Goal: Task Accomplishment & Management: Manage account settings

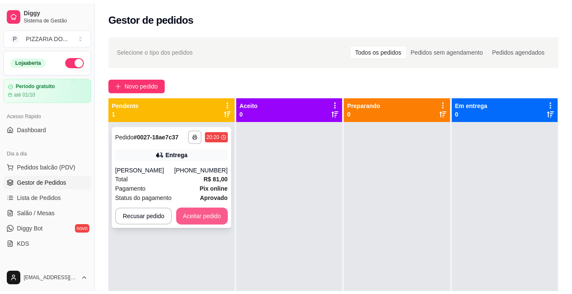
scroll to position [315, 0]
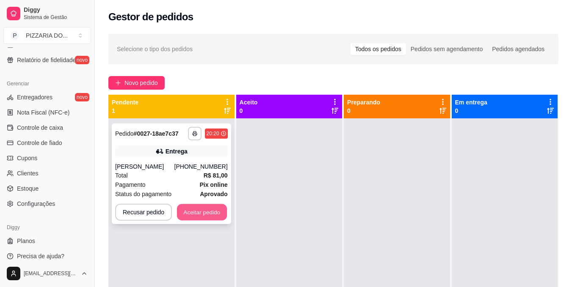
click at [201, 221] on button "Aceitar pedido" at bounding box center [202, 212] width 50 height 17
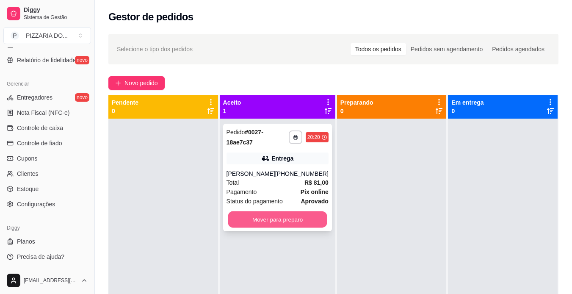
click at [291, 226] on button "Mover para preparo" at bounding box center [277, 219] width 99 height 17
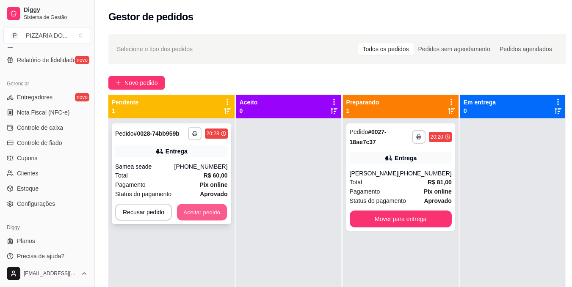
click at [211, 219] on button "Aceitar pedido" at bounding box center [202, 212] width 50 height 17
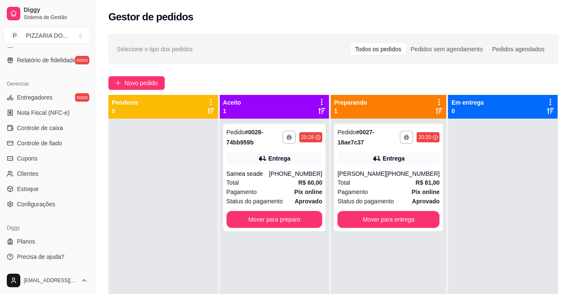
click at [211, 219] on div at bounding box center [163, 265] width 110 height 294
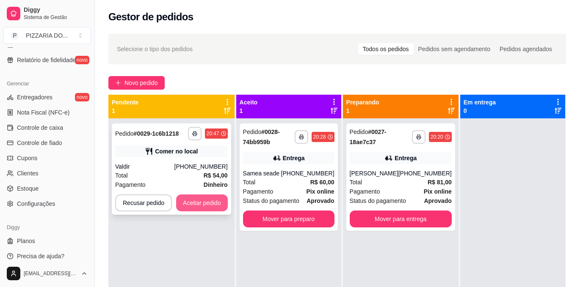
click at [205, 196] on button "Aceitar pedido" at bounding box center [202, 203] width 52 height 17
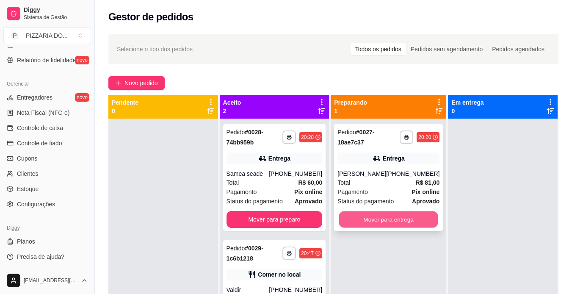
click at [386, 226] on button "Mover para entrega" at bounding box center [388, 219] width 99 height 17
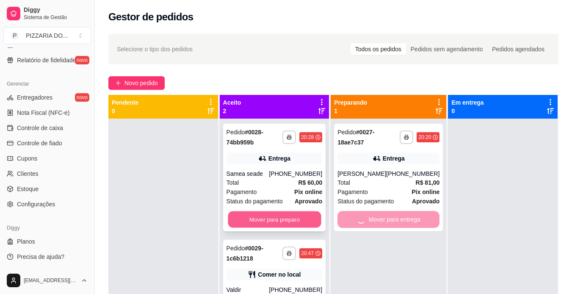
click at [284, 216] on button "Mover para preparo" at bounding box center [274, 219] width 93 height 17
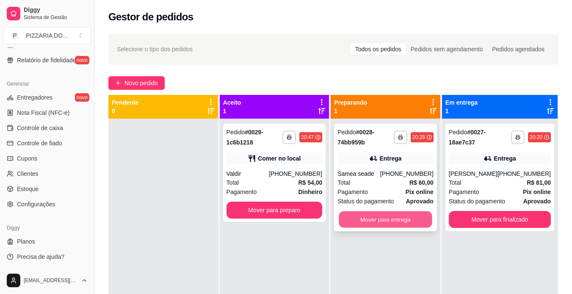
click at [381, 221] on button "Mover para entrega" at bounding box center [385, 219] width 93 height 17
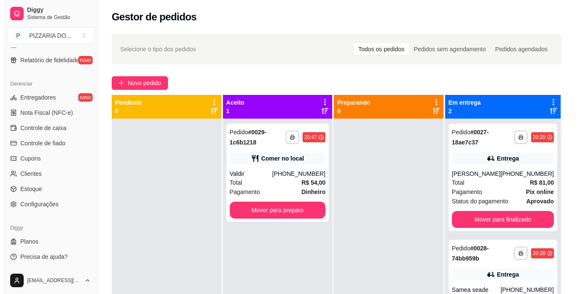
scroll to position [7, 0]
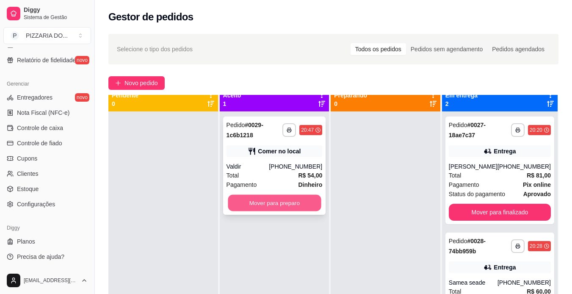
click at [281, 201] on button "Mover para preparo" at bounding box center [274, 203] width 93 height 17
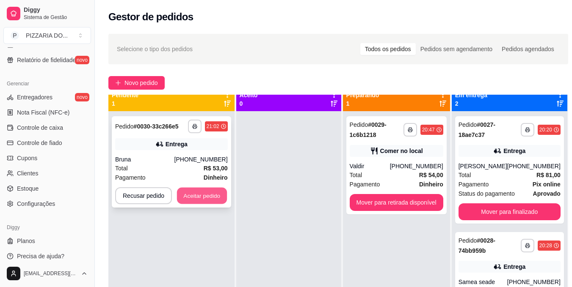
click at [201, 196] on button "Aceitar pedido" at bounding box center [202, 196] width 50 height 17
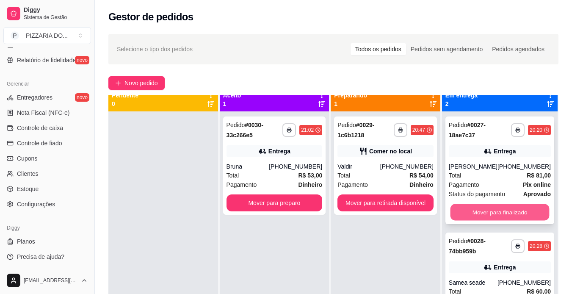
click at [520, 217] on button "Mover para finalizado" at bounding box center [499, 212] width 99 height 17
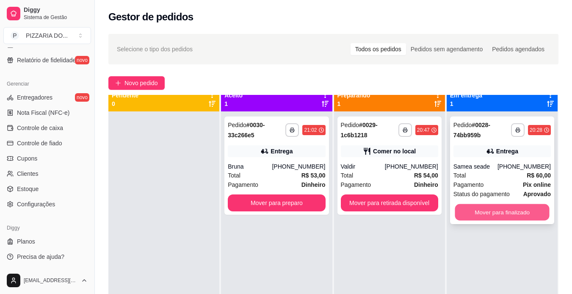
click at [498, 214] on button "Mover para finalizado" at bounding box center [501, 212] width 94 height 17
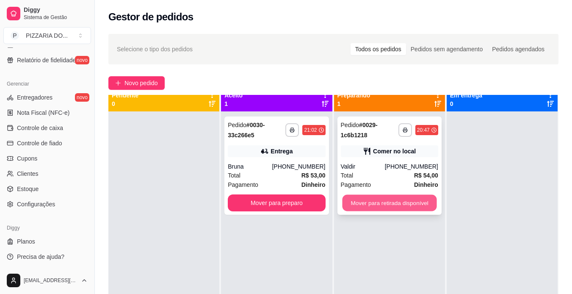
click at [388, 200] on button "Mover para retirada disponível" at bounding box center [389, 203] width 94 height 17
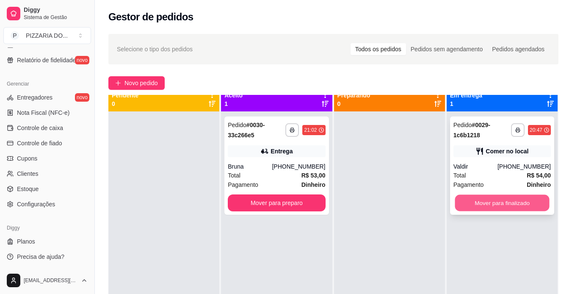
click at [504, 202] on button "Mover para finalizado" at bounding box center [501, 203] width 94 height 17
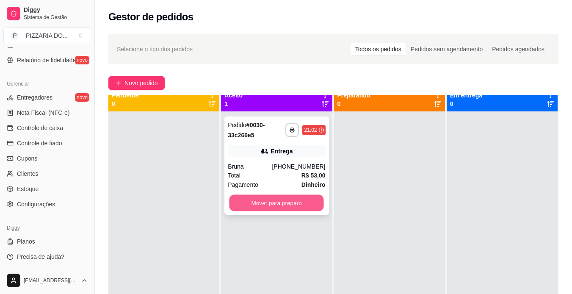
click at [297, 204] on button "Mover para preparo" at bounding box center [276, 203] width 94 height 17
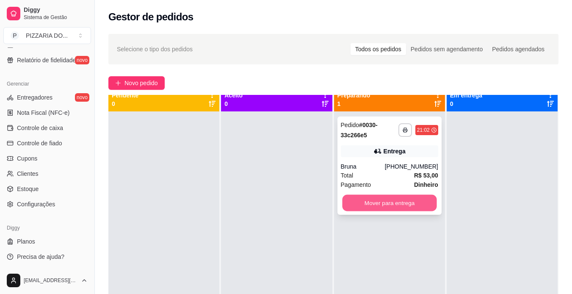
click at [389, 205] on button "Mover para entrega" at bounding box center [389, 203] width 94 height 17
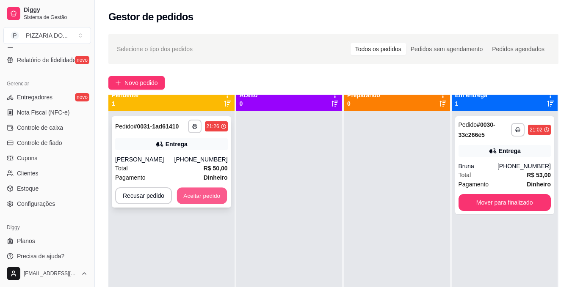
click at [202, 195] on button "Aceitar pedido" at bounding box center [202, 196] width 50 height 17
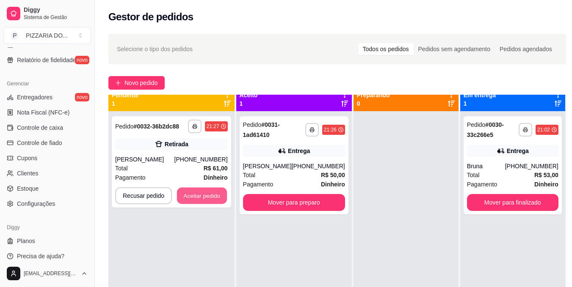
click at [202, 195] on button "Aceitar pedido" at bounding box center [202, 196] width 50 height 17
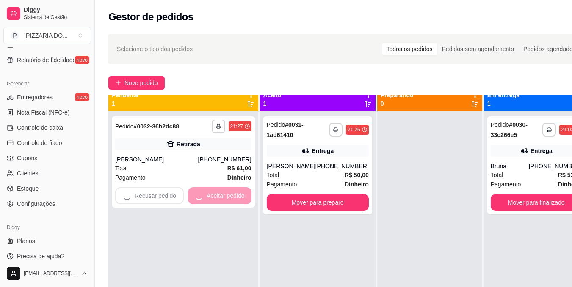
click at [202, 195] on div "Recusar pedido Aceitar pedido" at bounding box center [183, 195] width 136 height 17
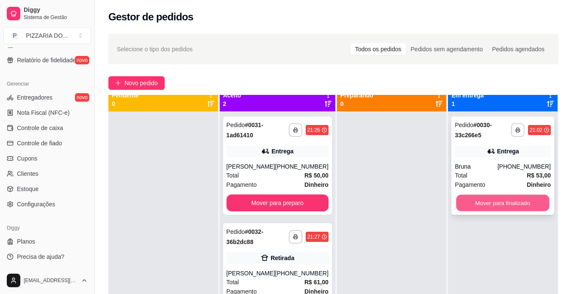
click at [490, 202] on button "Mover para finalizado" at bounding box center [502, 203] width 93 height 17
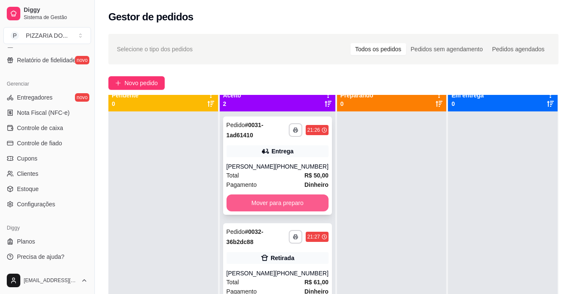
click at [281, 204] on button "Mover para preparo" at bounding box center [277, 202] width 102 height 17
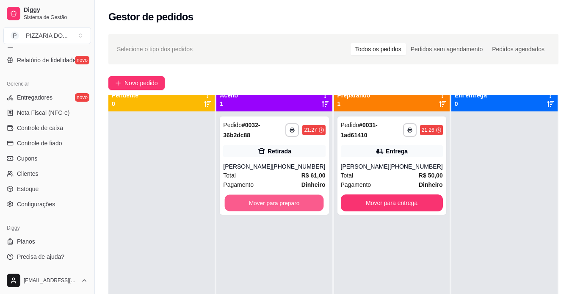
click at [281, 204] on button "Mover para preparo" at bounding box center [274, 203] width 99 height 17
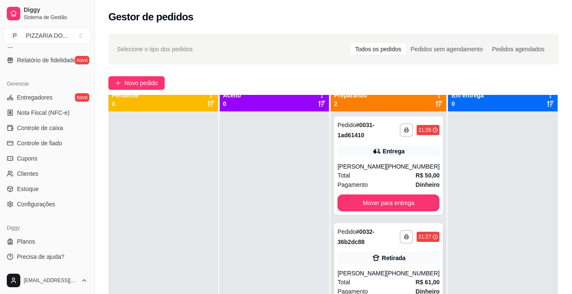
click at [377, 283] on div "Total R$ 61,00" at bounding box center [388, 281] width 102 height 9
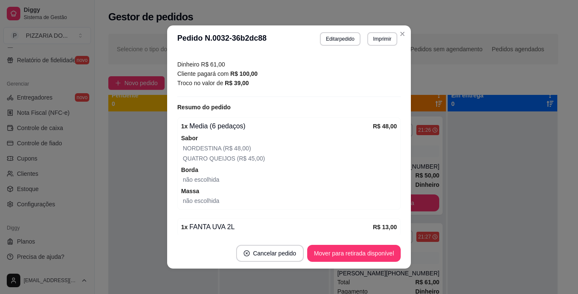
scroll to position [186, 0]
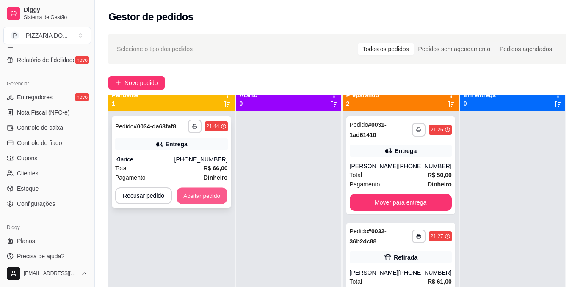
click at [208, 193] on button "Aceitar pedido" at bounding box center [202, 196] width 50 height 17
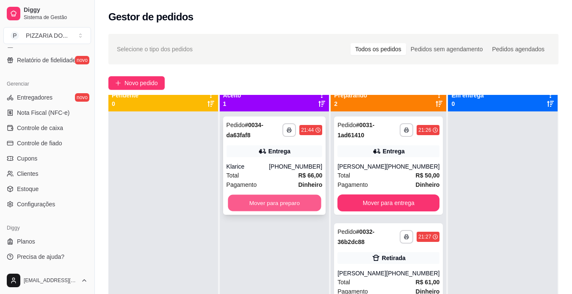
click at [278, 201] on button "Mover para preparo" at bounding box center [274, 203] width 93 height 17
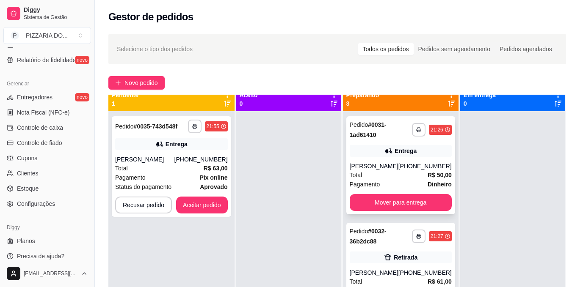
click at [392, 177] on div "Total R$ 50,00" at bounding box center [400, 175] width 102 height 9
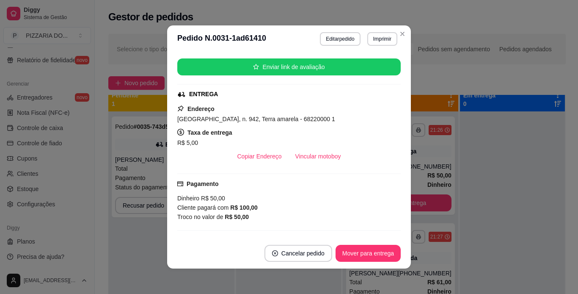
scroll to position [118, 0]
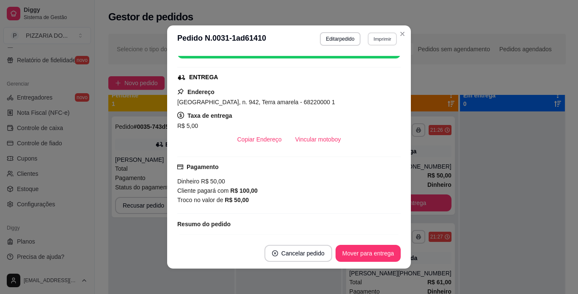
click at [375, 41] on button "Imprimir" at bounding box center [382, 38] width 29 height 13
click at [375, 41] on button "Imprimir" at bounding box center [382, 39] width 30 height 14
click at [375, 68] on button "IMPRESSORA" at bounding box center [364, 68] width 59 height 13
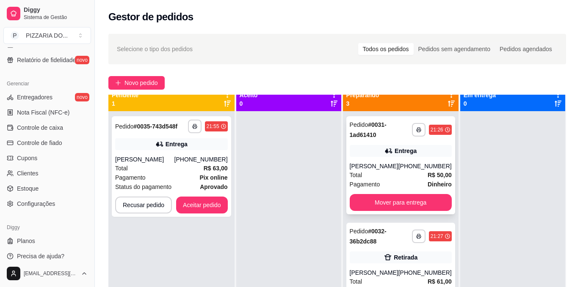
click at [393, 181] on div "Pagamento Dinheiro" at bounding box center [400, 184] width 102 height 9
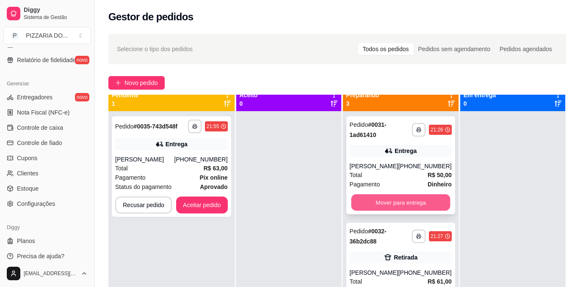
click at [397, 198] on button "Mover para entrega" at bounding box center [400, 203] width 99 height 17
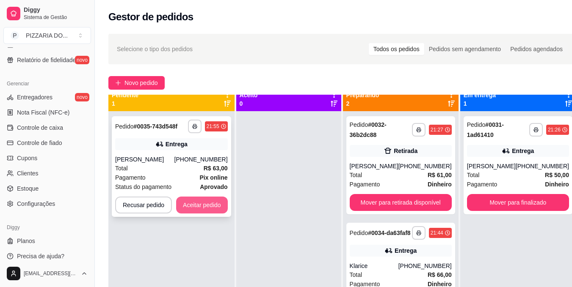
click at [210, 202] on button "Aceitar pedido" at bounding box center [202, 205] width 52 height 17
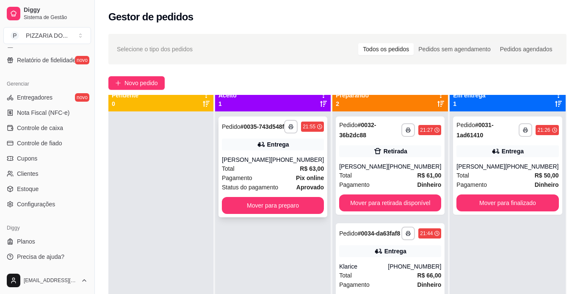
click at [280, 182] on div "Pagamento Pix online" at bounding box center [273, 177] width 102 height 9
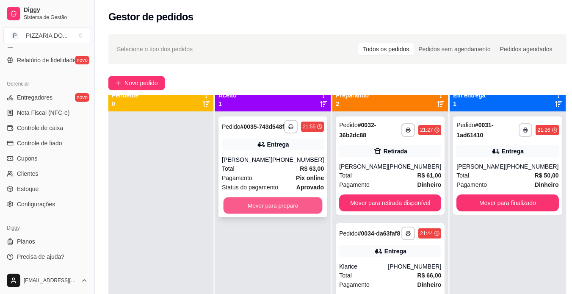
click at [283, 214] on button "Mover para preparo" at bounding box center [272, 205] width 99 height 17
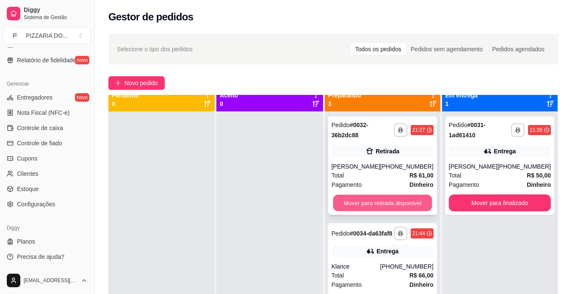
click at [393, 206] on button "Mover para retirada disponível" at bounding box center [382, 203] width 99 height 17
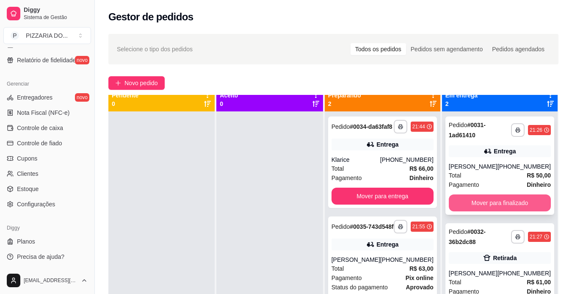
click at [510, 201] on button "Mover para finalizado" at bounding box center [499, 202] width 102 height 17
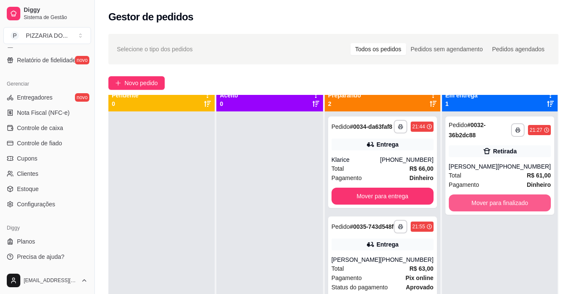
click at [510, 201] on button "Mover para finalizado" at bounding box center [499, 202] width 102 height 17
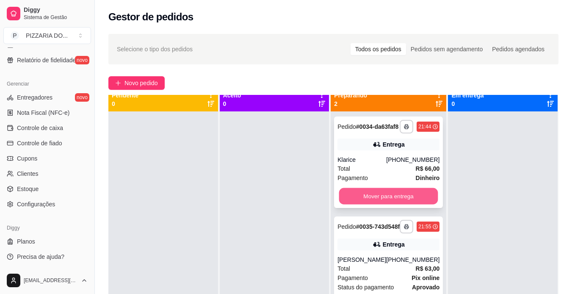
click at [393, 202] on button "Mover para entrega" at bounding box center [388, 196] width 99 height 17
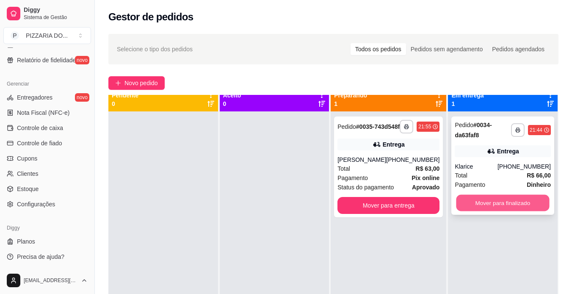
click at [498, 202] on button "Mover para finalizado" at bounding box center [502, 203] width 93 height 17
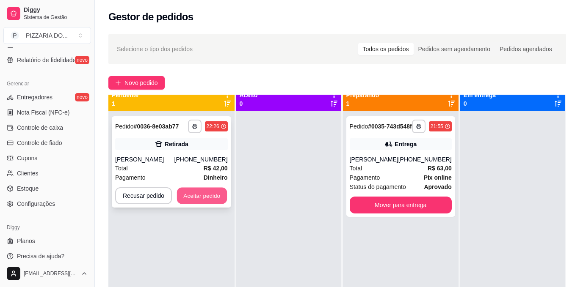
click at [206, 189] on button "Aceitar pedido" at bounding box center [202, 196] width 50 height 17
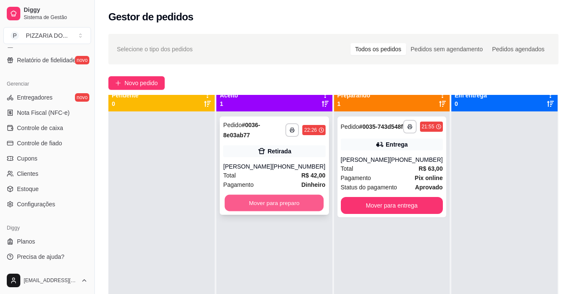
click at [264, 204] on button "Mover para preparo" at bounding box center [274, 203] width 99 height 17
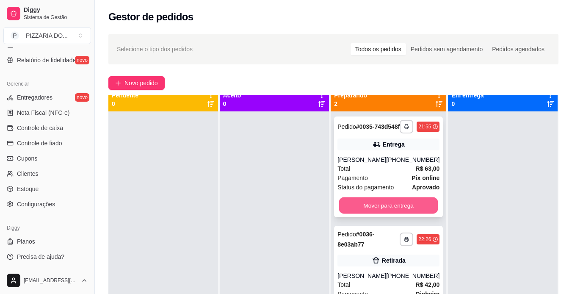
click at [385, 214] on button "Mover para entrega" at bounding box center [388, 205] width 99 height 17
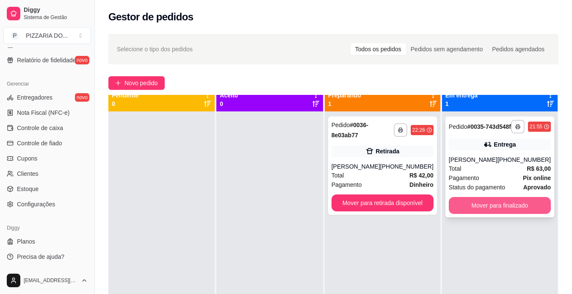
click at [484, 207] on button "Mover para finalizado" at bounding box center [499, 205] width 102 height 17
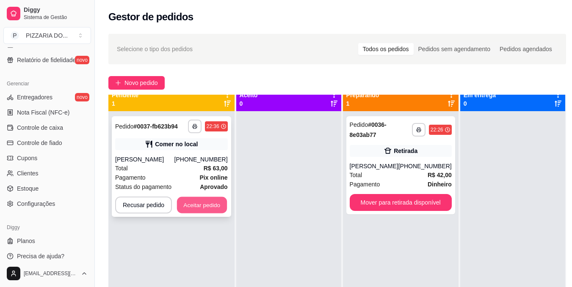
click at [189, 203] on button "Aceitar pedido" at bounding box center [202, 205] width 50 height 17
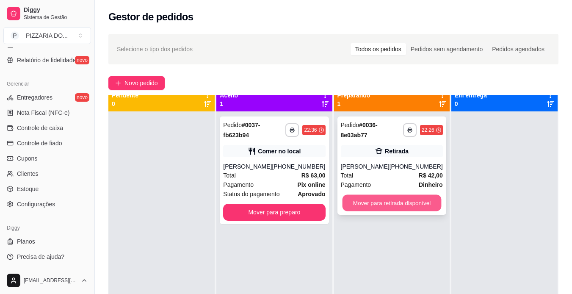
click at [365, 205] on button "Mover para retirada disponível" at bounding box center [391, 203] width 99 height 17
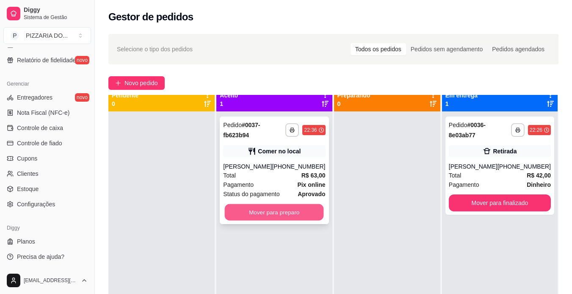
click at [283, 206] on button "Mover para preparo" at bounding box center [274, 212] width 99 height 17
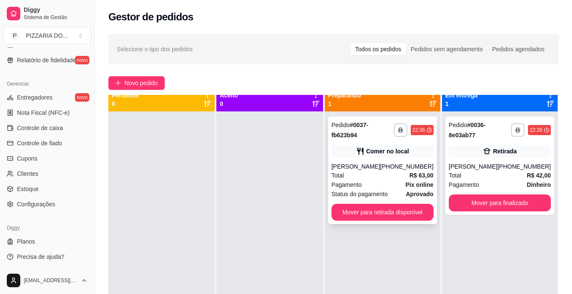
click at [372, 182] on div "Pagamento Pix online" at bounding box center [382, 184] width 102 height 9
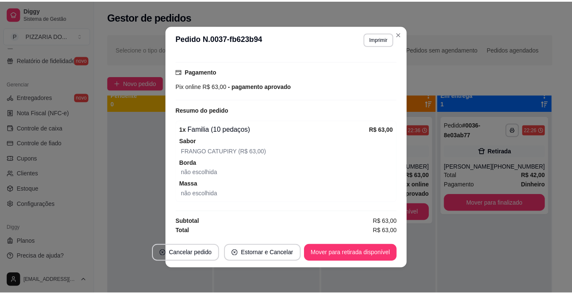
scroll to position [123, 0]
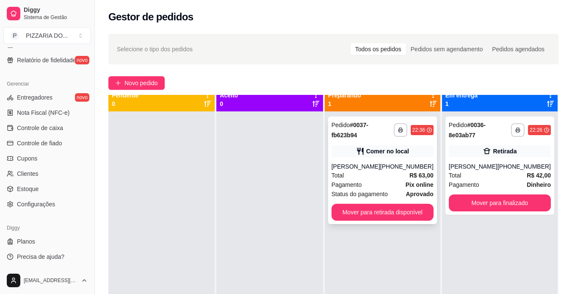
click at [377, 139] on div "Pedido # 0037-fb623b94" at bounding box center [362, 130] width 62 height 20
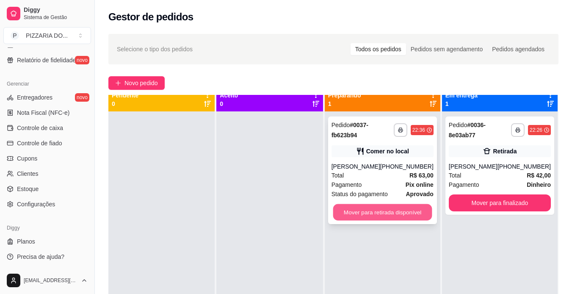
click at [411, 209] on button "Mover para retirada disponível" at bounding box center [382, 212] width 99 height 17
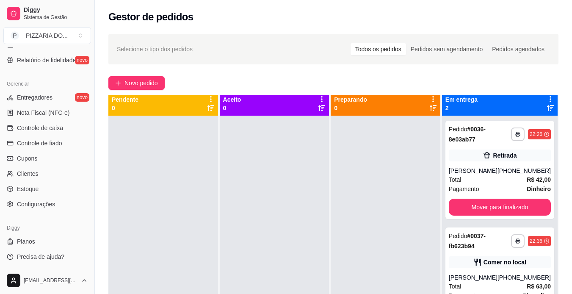
scroll to position [0, 0]
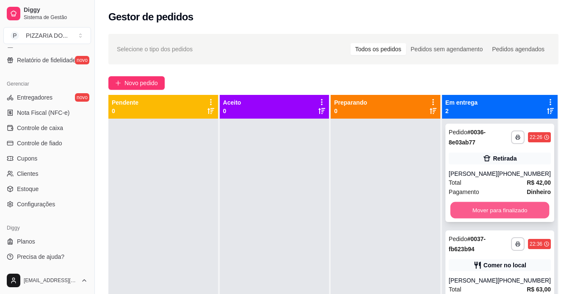
click at [498, 208] on button "Mover para finalizado" at bounding box center [499, 210] width 99 height 17
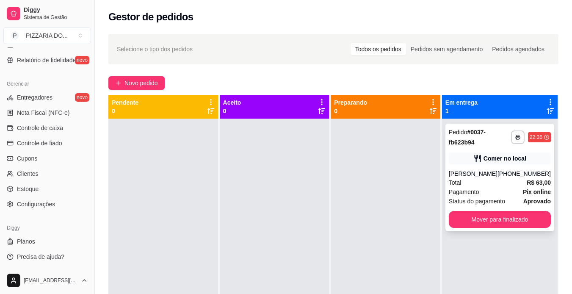
click at [495, 182] on div "Total R$ 63,00" at bounding box center [499, 182] width 102 height 9
click at [528, 150] on div "**********" at bounding box center [499, 177] width 109 height 107
click at [517, 215] on button "Mover para finalizado" at bounding box center [499, 219] width 99 height 17
